Goal: Transaction & Acquisition: Purchase product/service

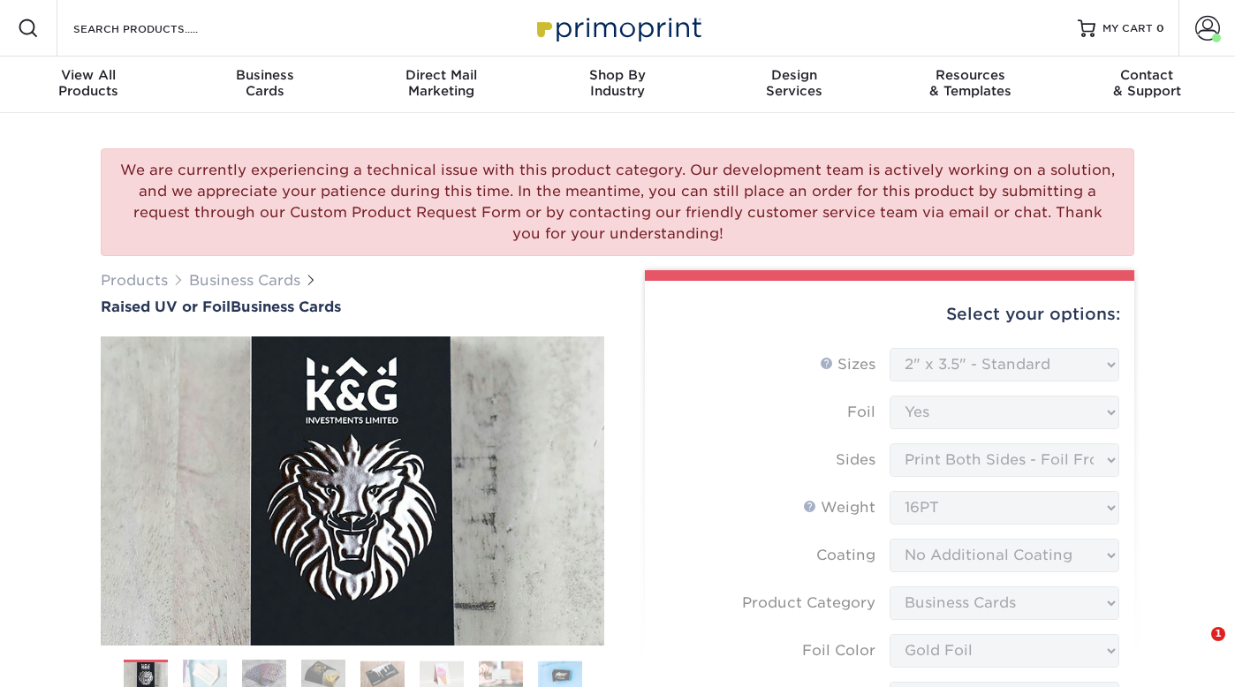
select select "2.00x3.50"
select select "upload"
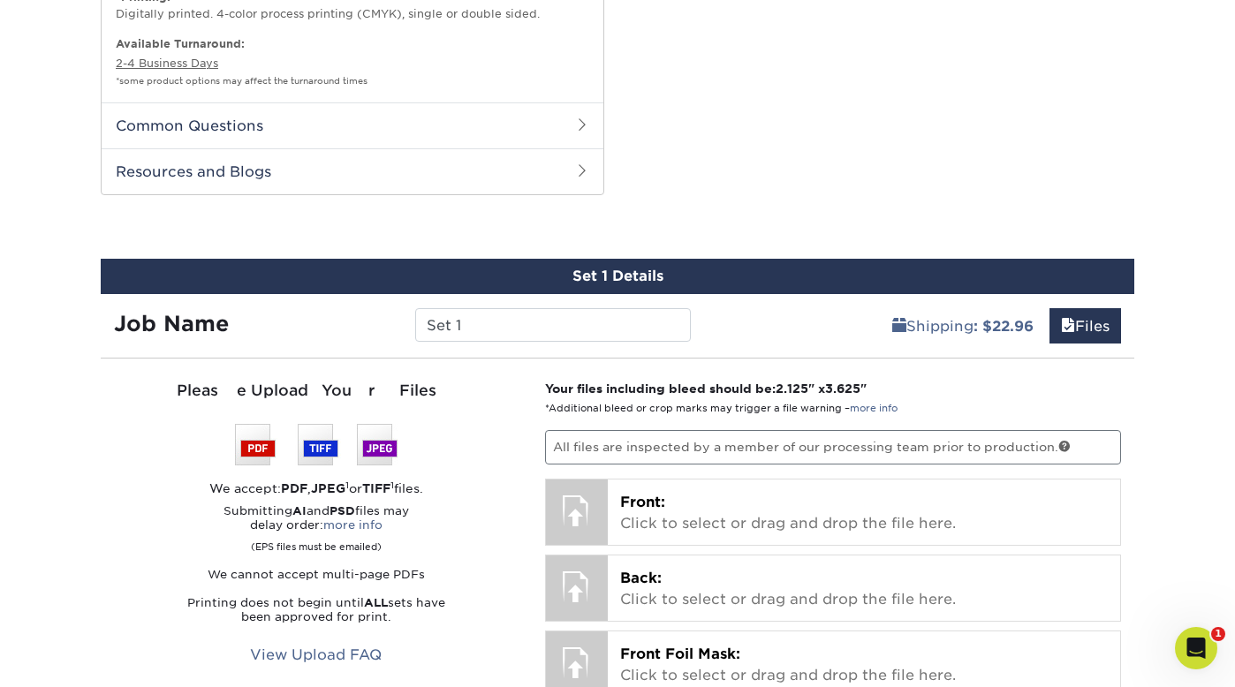
scroll to position [1192, 0]
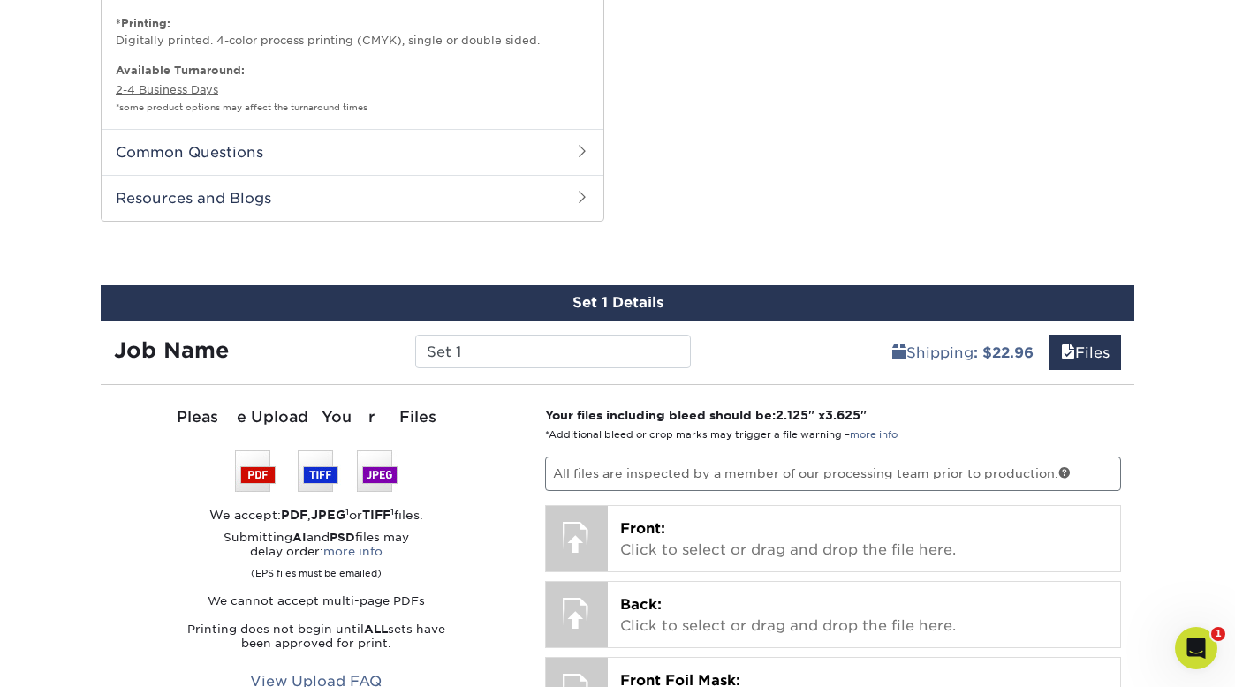
click at [193, 155] on h2 "Common Questions" at bounding box center [353, 152] width 502 height 46
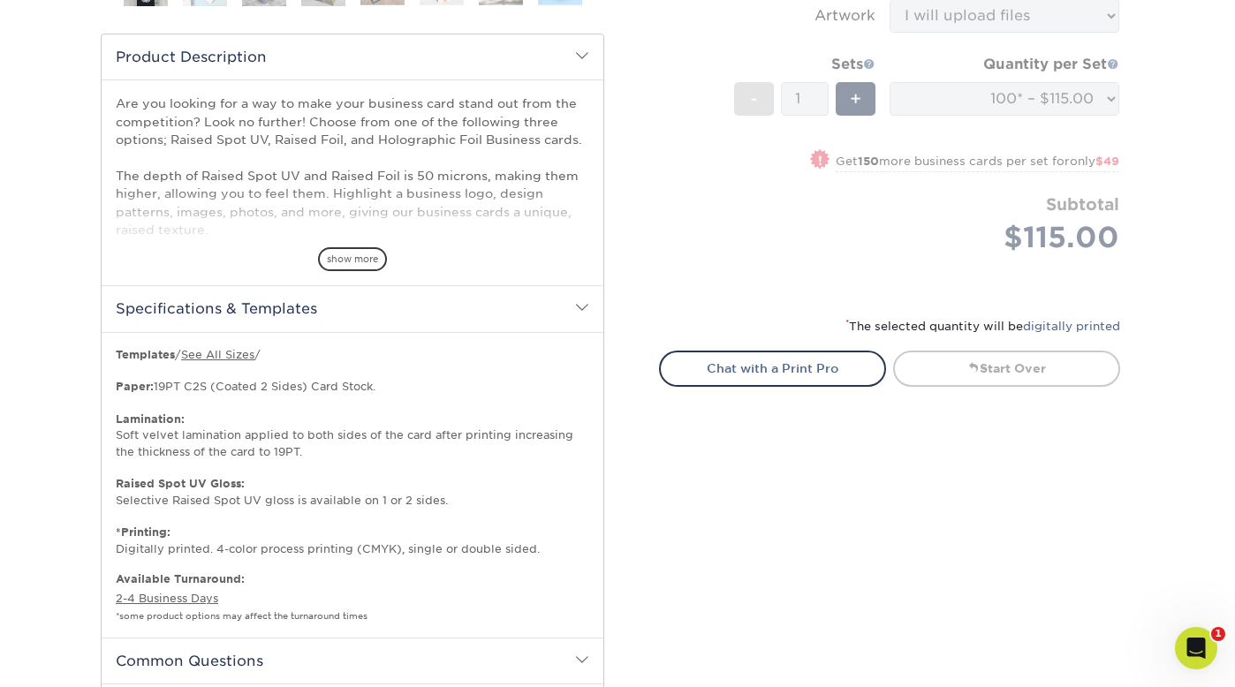
scroll to position [707, 0]
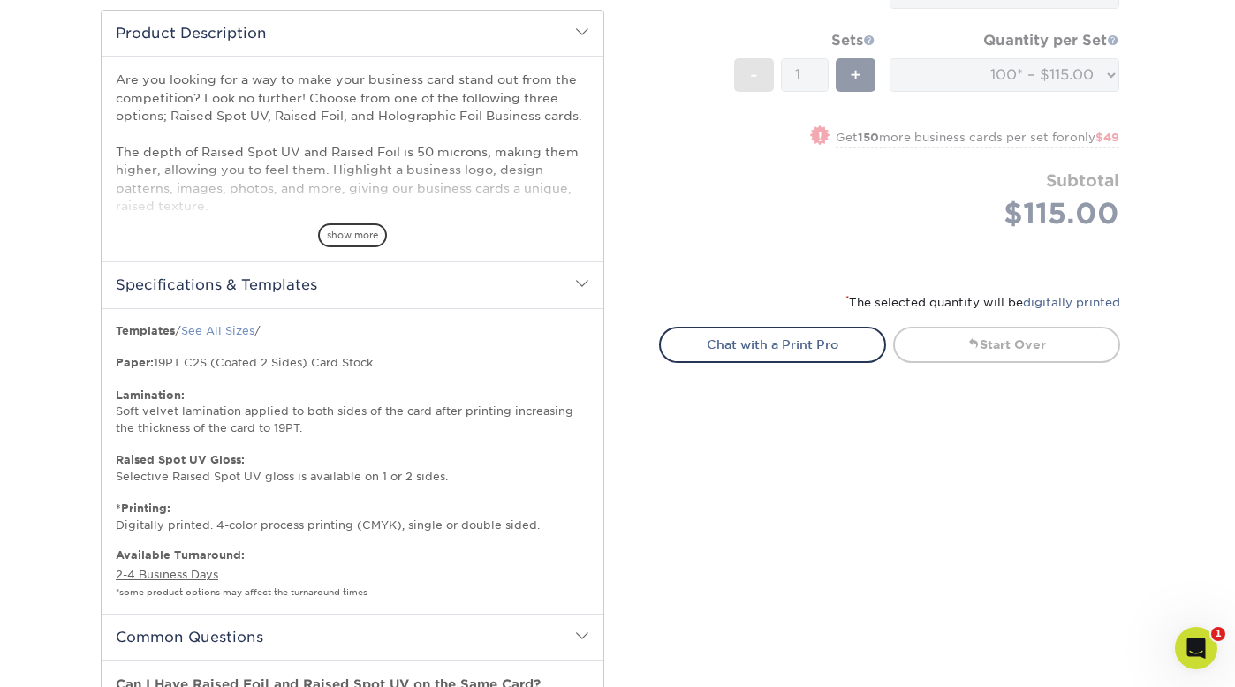
click at [210, 326] on link "See All Sizes" at bounding box center [217, 330] width 73 height 13
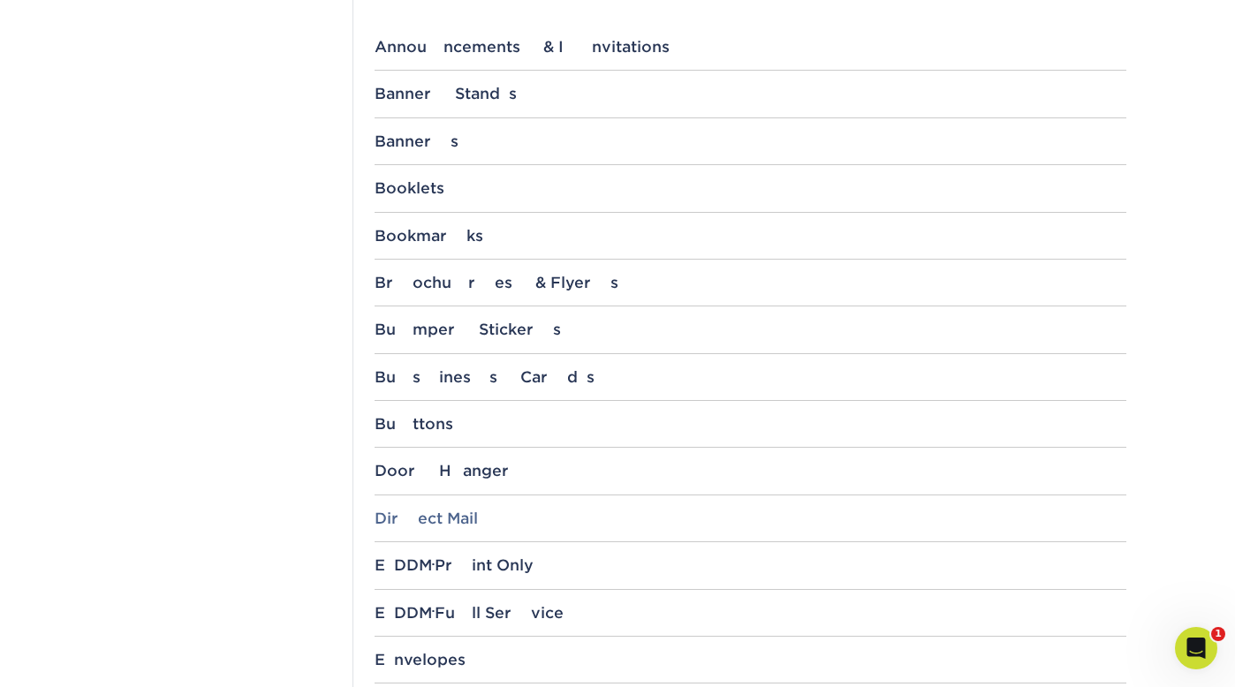
scroll to position [829, 0]
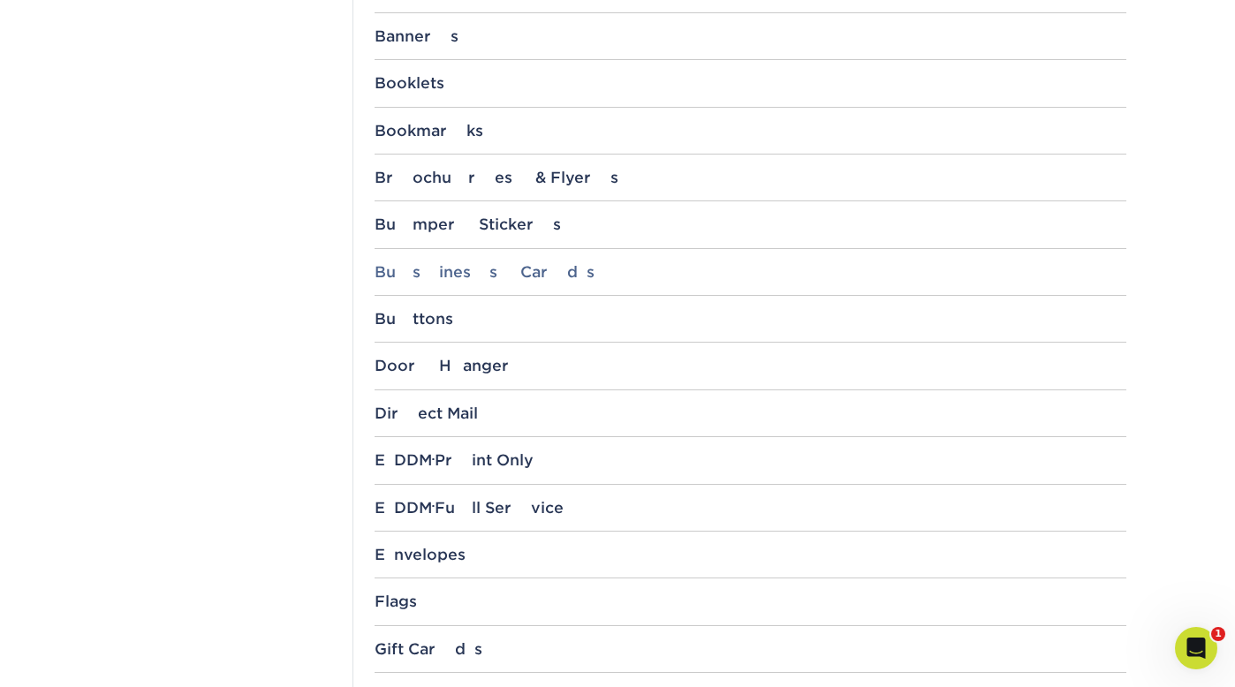
click at [437, 274] on div "Business Cards" at bounding box center [751, 272] width 752 height 18
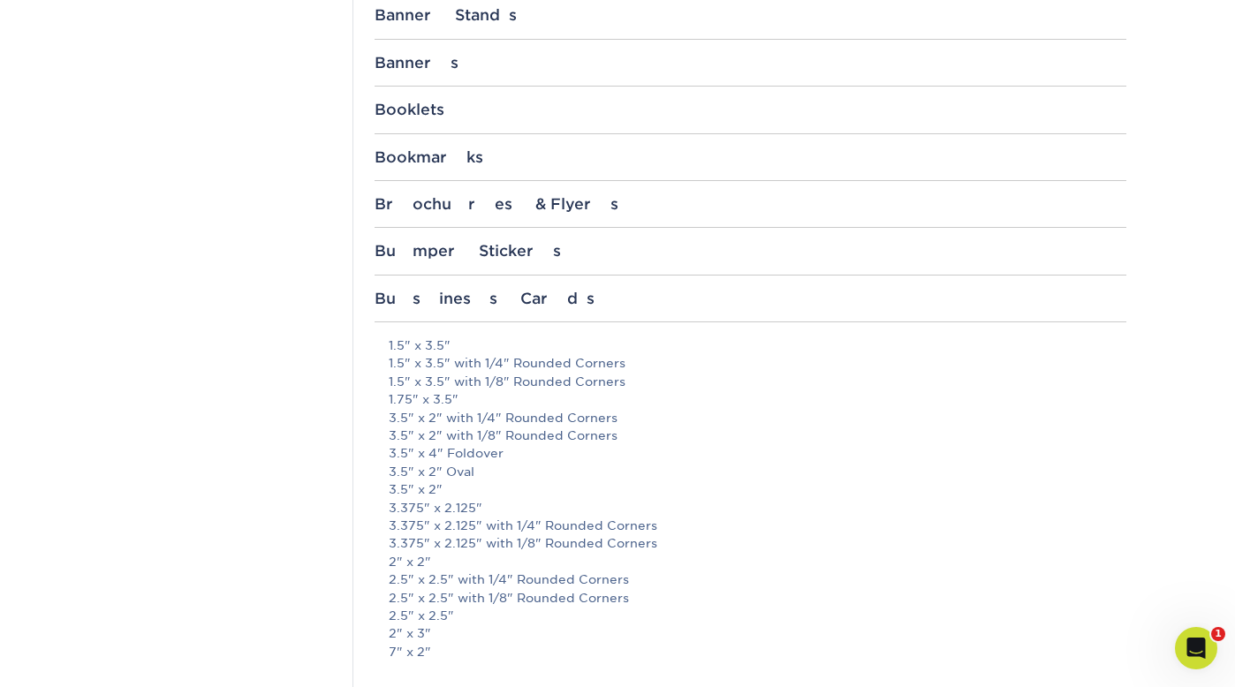
scroll to position [851, 0]
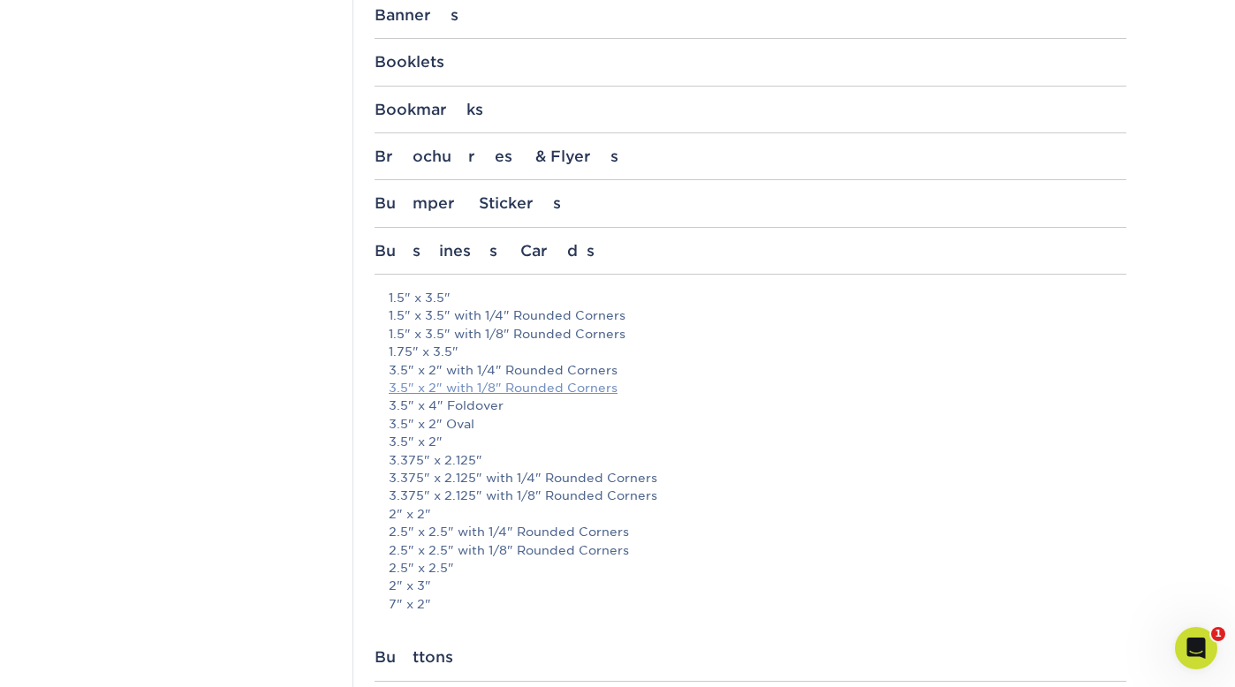
click at [453, 388] on link "3.5" x 2" with 1/8" Rounded Corners" at bounding box center [503, 388] width 229 height 14
click at [464, 388] on link "3.5" x 2" with 1/8" Rounded Corners" at bounding box center [503, 388] width 229 height 14
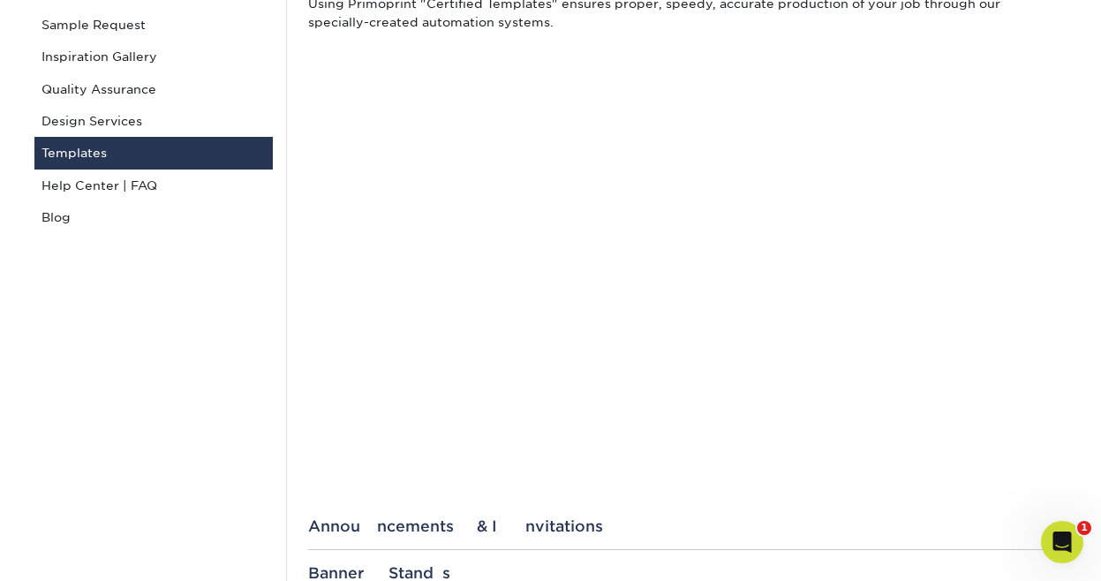
scroll to position [248, 0]
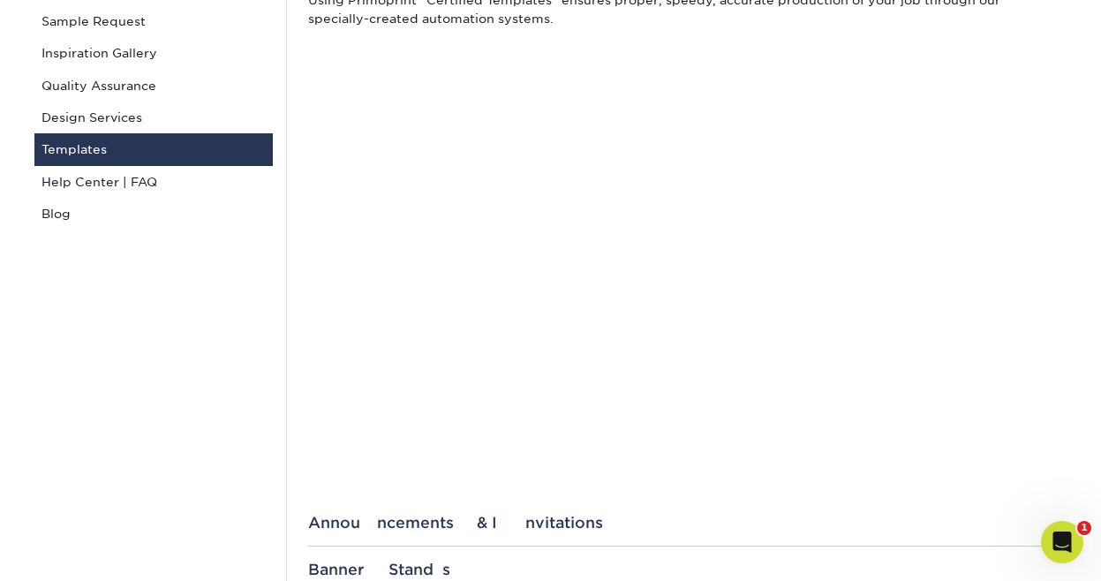
click at [63, 145] on link "Templates" at bounding box center [153, 149] width 238 height 32
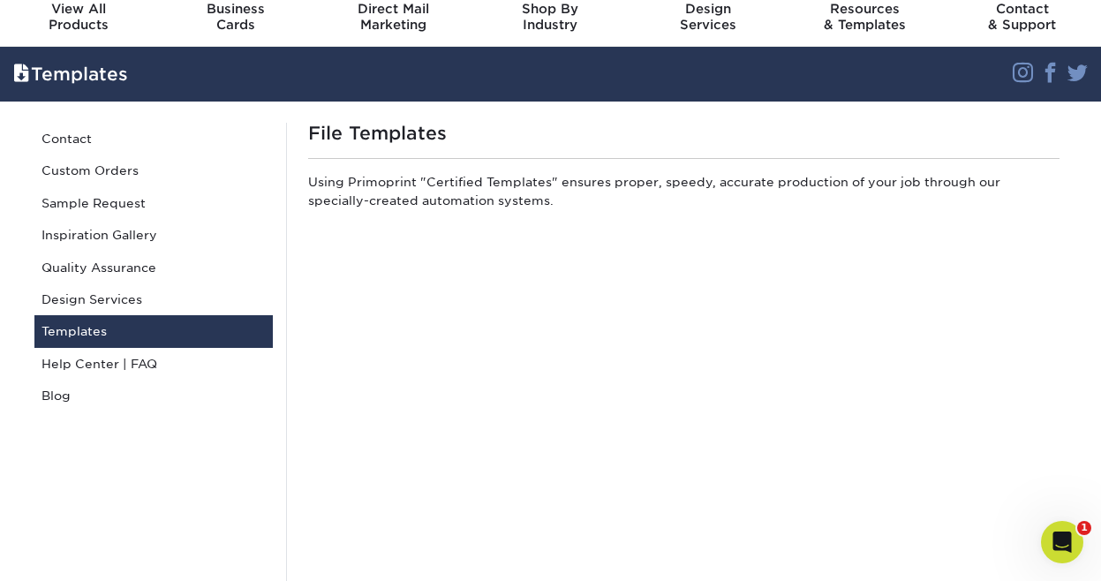
scroll to position [63, 0]
